Goal: Information Seeking & Learning: Learn about a topic

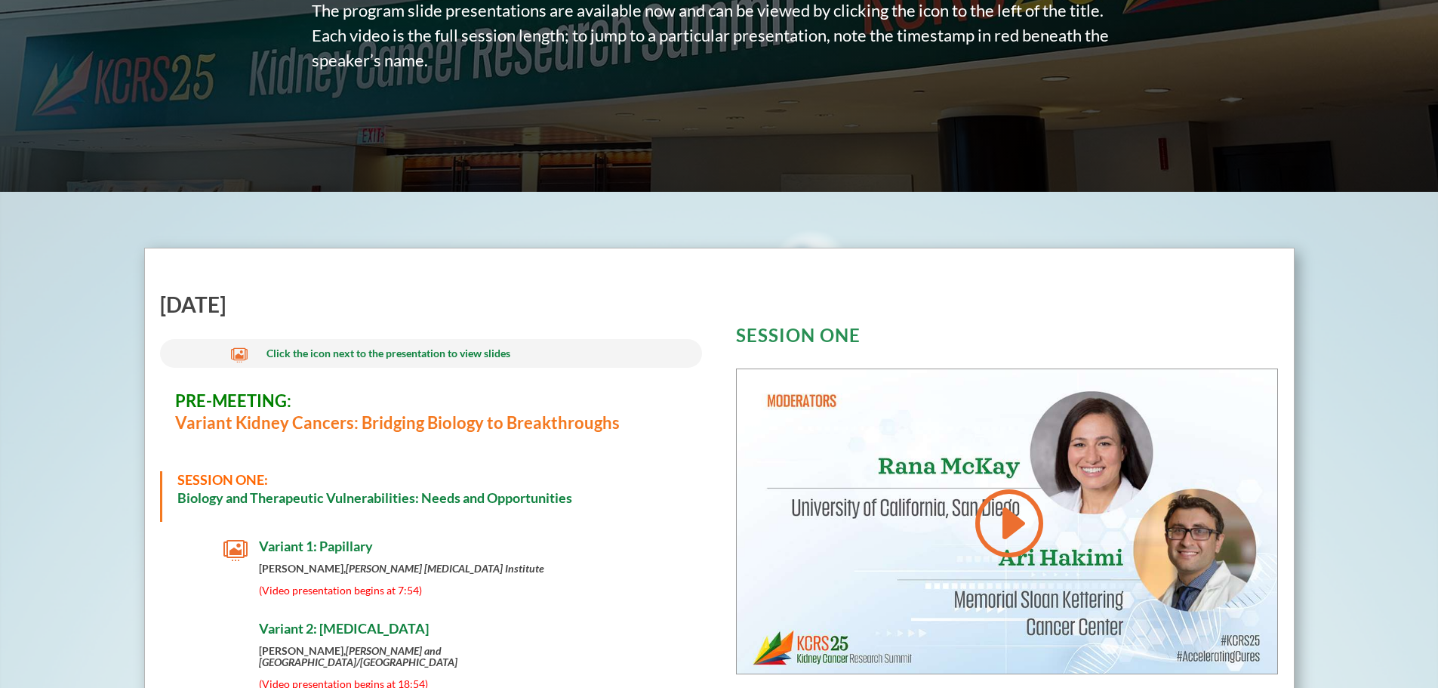
scroll to position [362, 0]
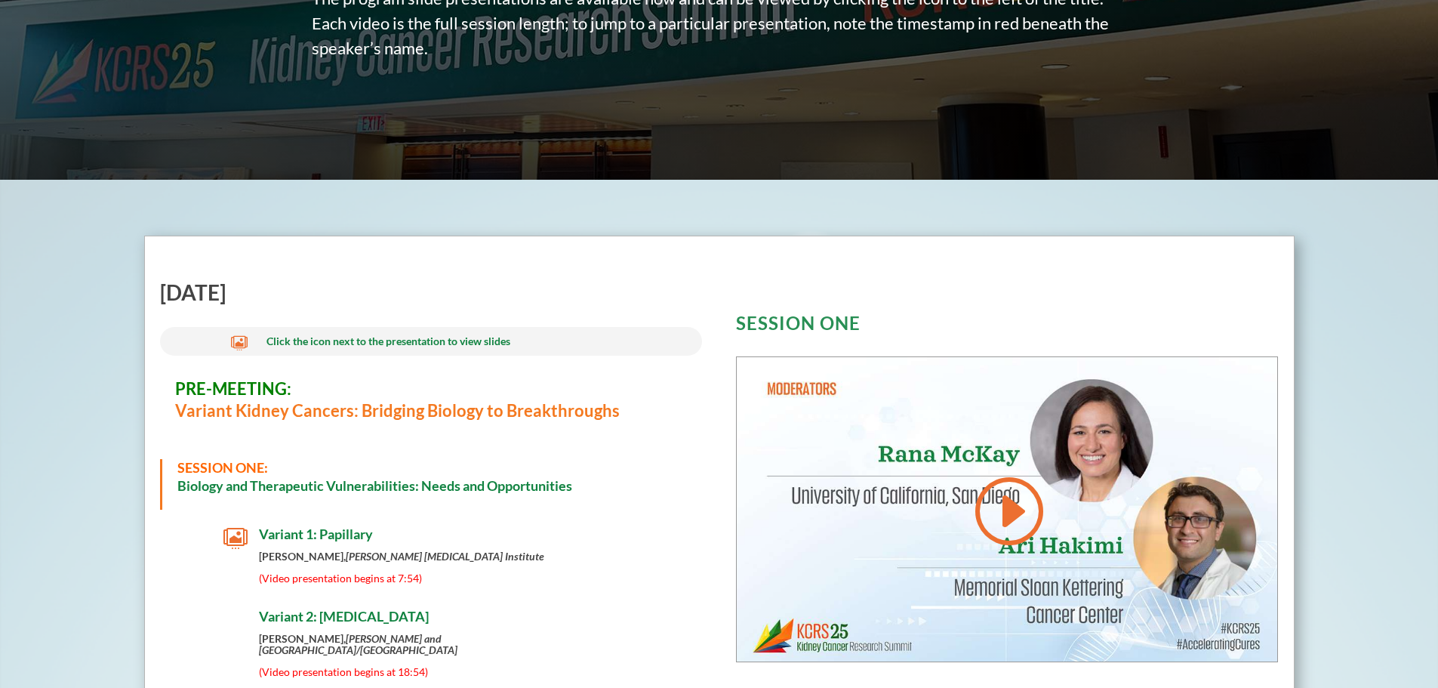
click at [462, 340] on span "Click the icon next to the presentation to view slides" at bounding box center [388, 340] width 244 height 13
click at [239, 341] on span "" at bounding box center [239, 342] width 17 height 17
click at [291, 339] on span "Click the icon next to the presentation to view slides" at bounding box center [388, 340] width 244 height 13
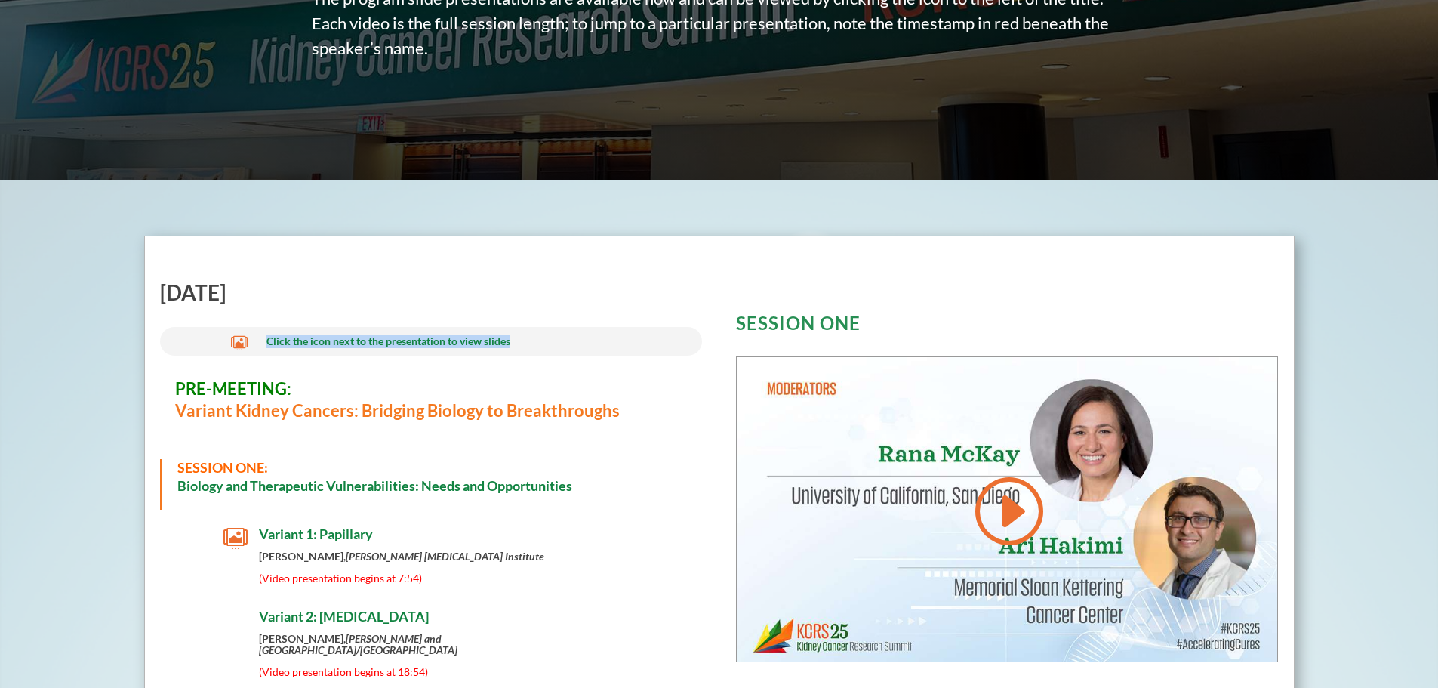
click at [291, 339] on span "Click the icon next to the presentation to view slides" at bounding box center [388, 340] width 244 height 13
click at [433, 344] on span "Click the icon next to the presentation to view slides" at bounding box center [388, 340] width 244 height 13
click at [302, 539] on span "Variant 1: Papillary" at bounding box center [316, 533] width 114 height 17
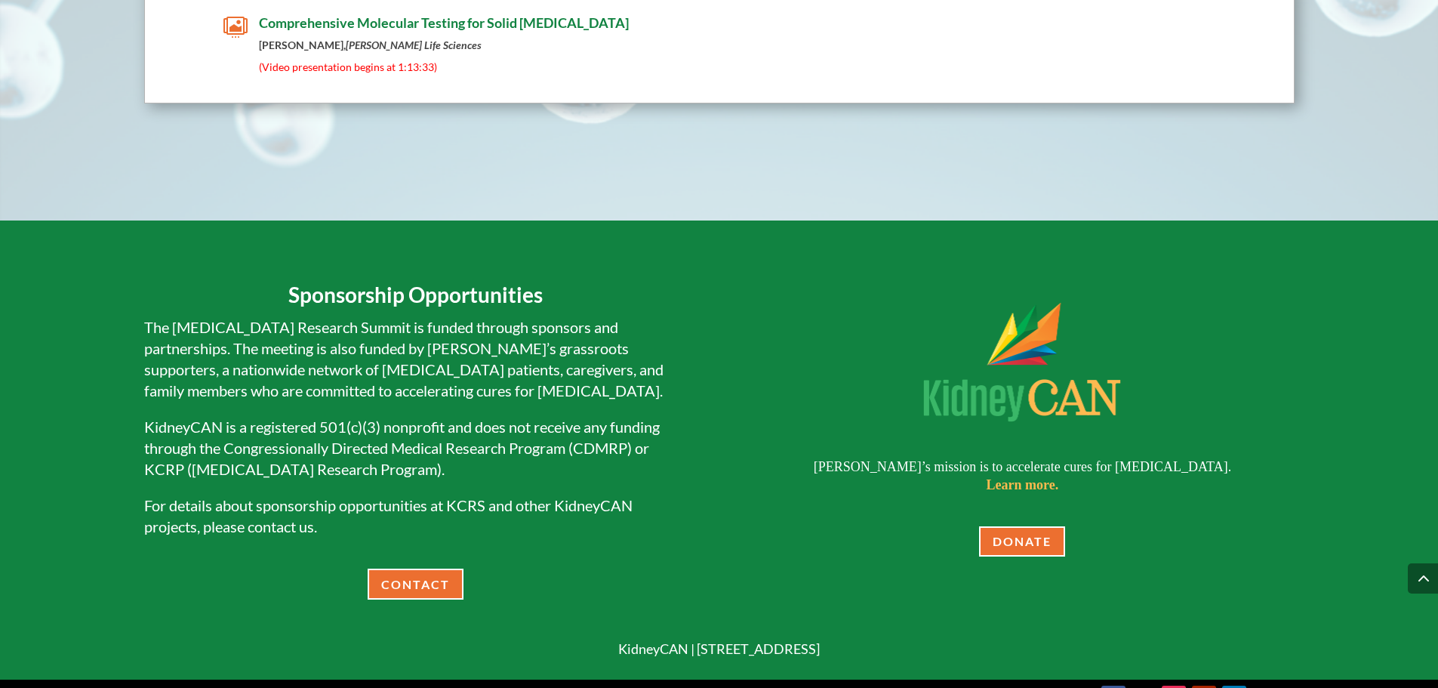
scroll to position [9729, 0]
